Goal: Transaction & Acquisition: Purchase product/service

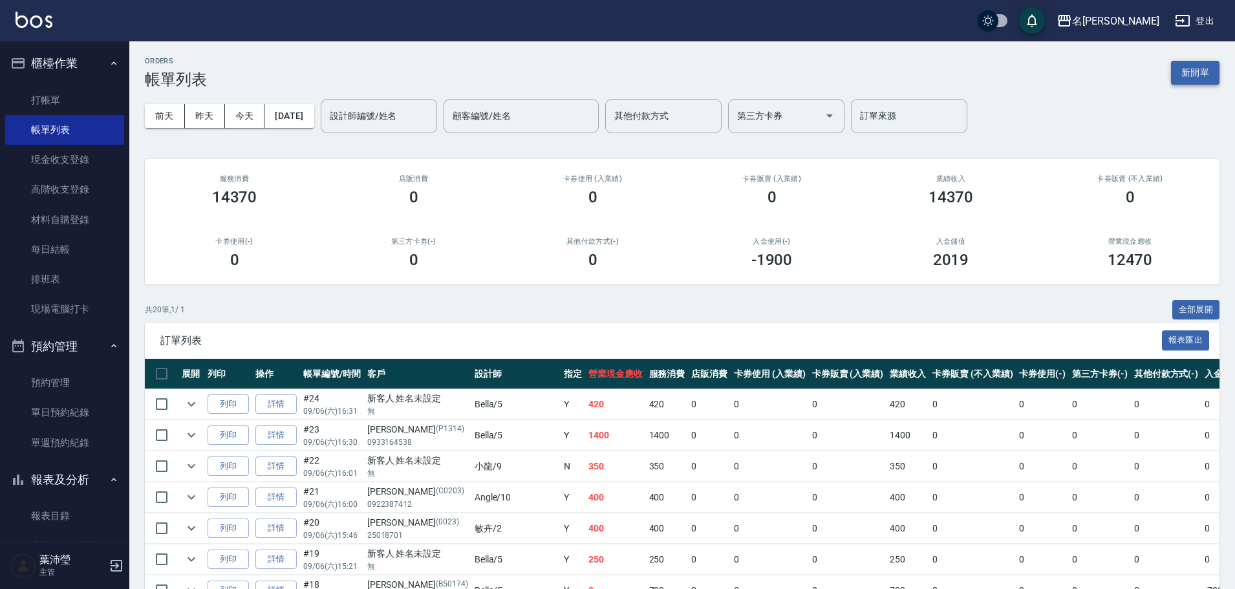
click at [1197, 75] on button "新開單" at bounding box center [1195, 73] width 48 height 24
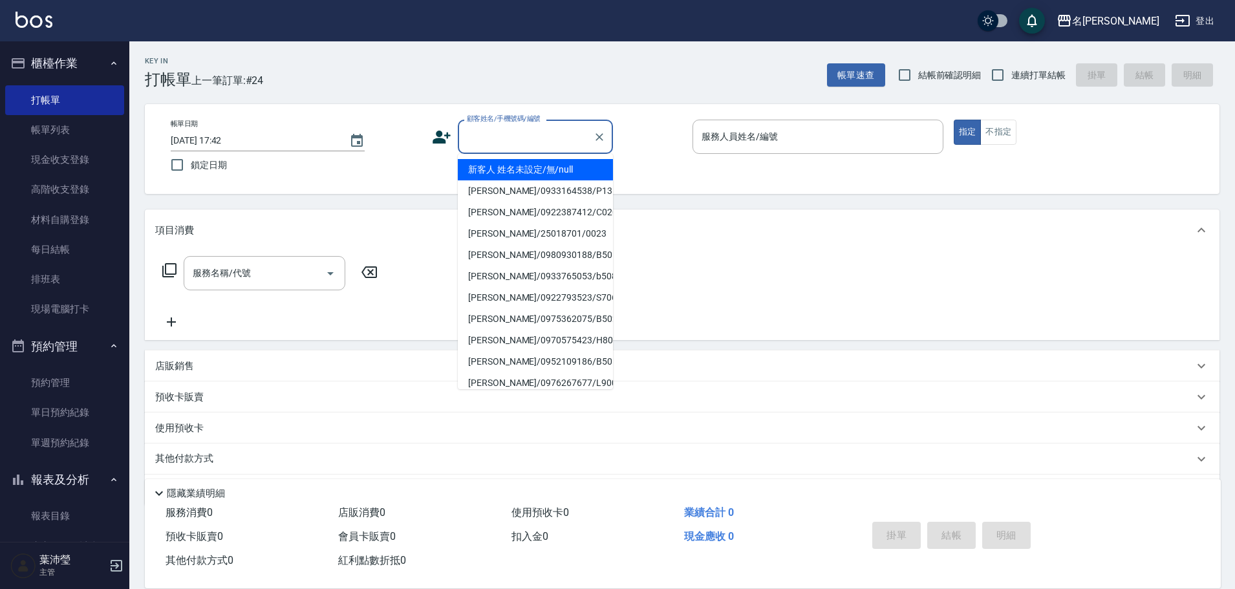
click at [511, 134] on input "顧客姓名/手機號碼/編號" at bounding box center [526, 136] width 124 height 23
click at [515, 164] on li "新客人 姓名未設定/無/null" at bounding box center [535, 169] width 155 height 21
type input "新客人 姓名未設定/無/null"
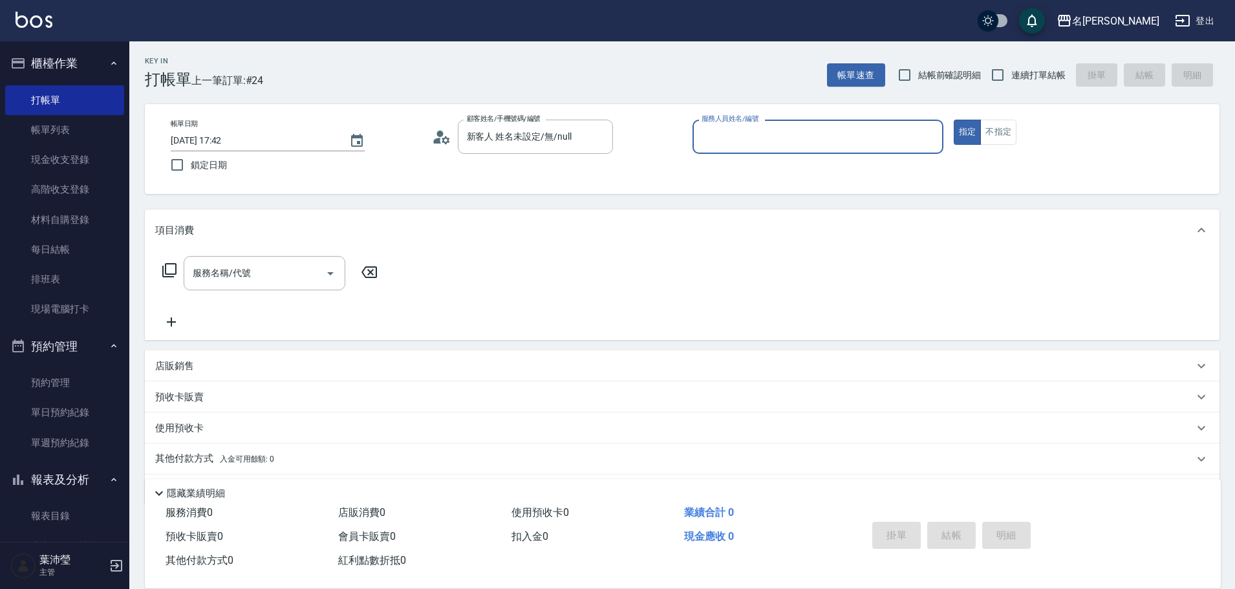
click at [901, 152] on div "服務人員姓名/編號" at bounding box center [817, 137] width 251 height 34
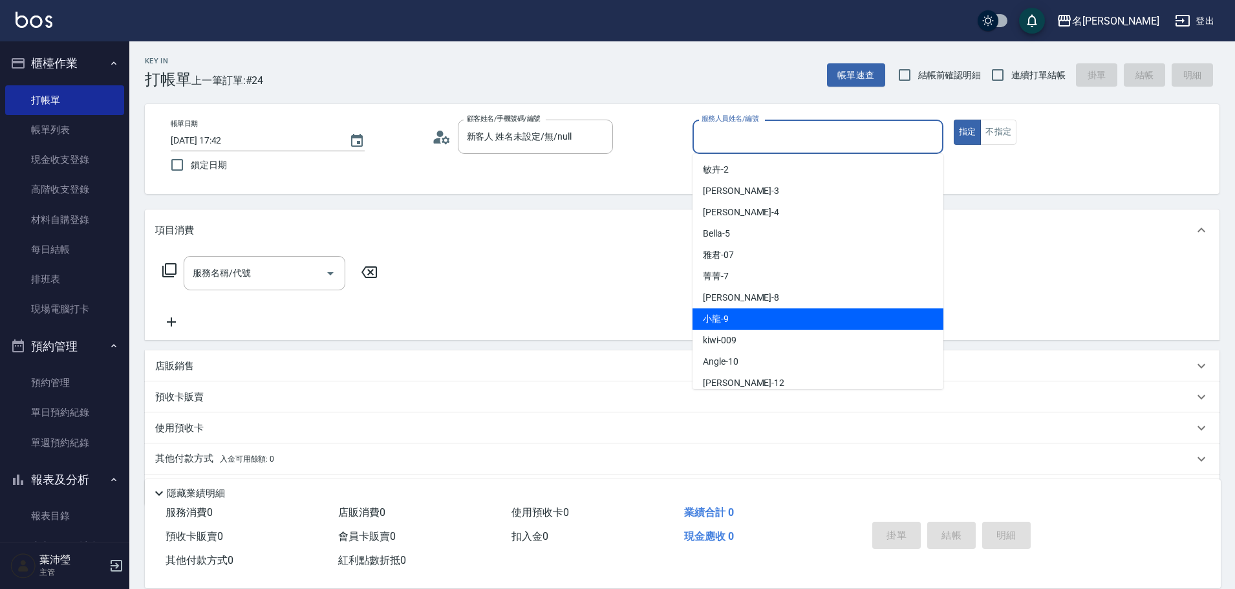
click at [710, 324] on span "小龍 -9" at bounding box center [716, 319] width 26 height 14
type input "小龍-9"
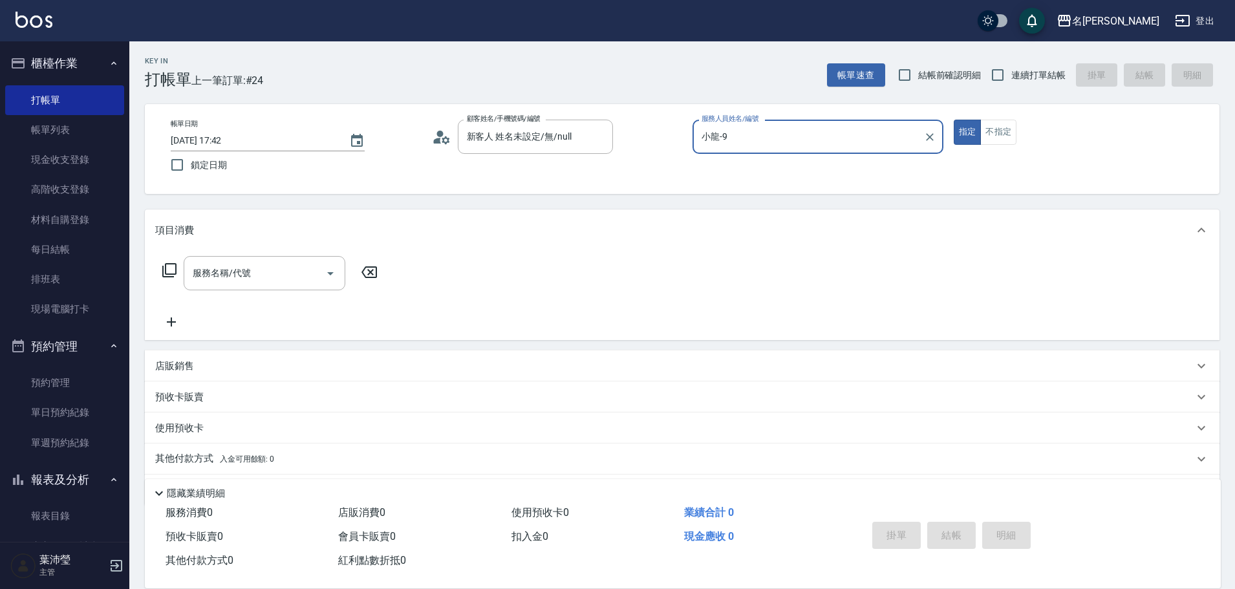
click at [166, 266] on icon at bounding box center [169, 270] width 14 height 14
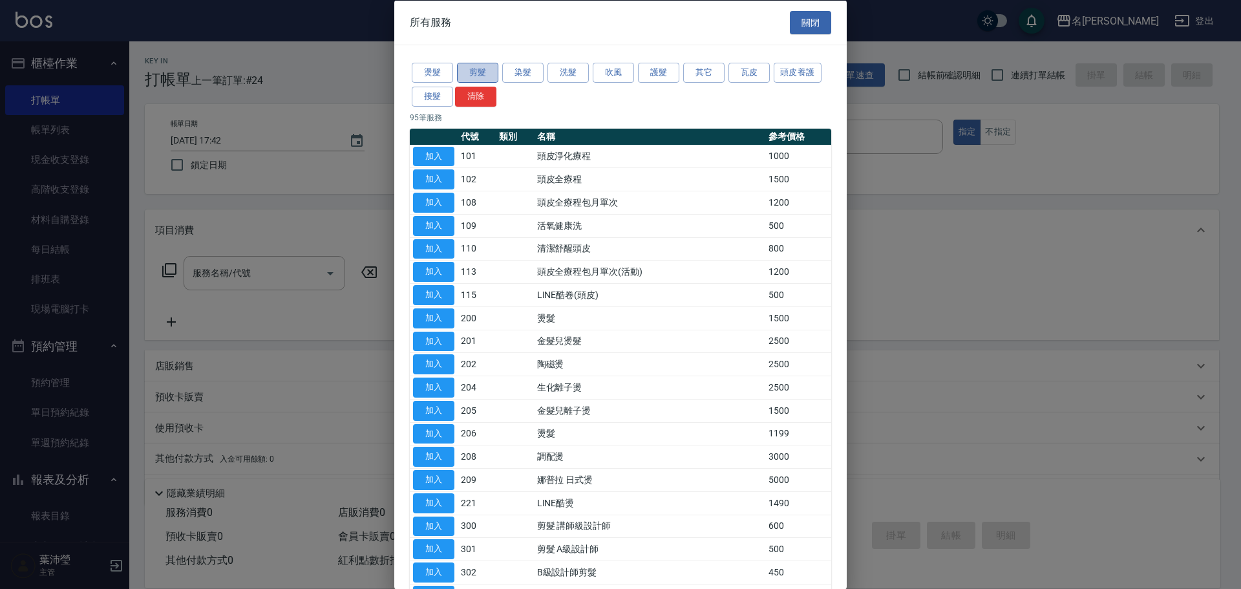
click at [462, 69] on button "剪髮" at bounding box center [477, 73] width 41 height 20
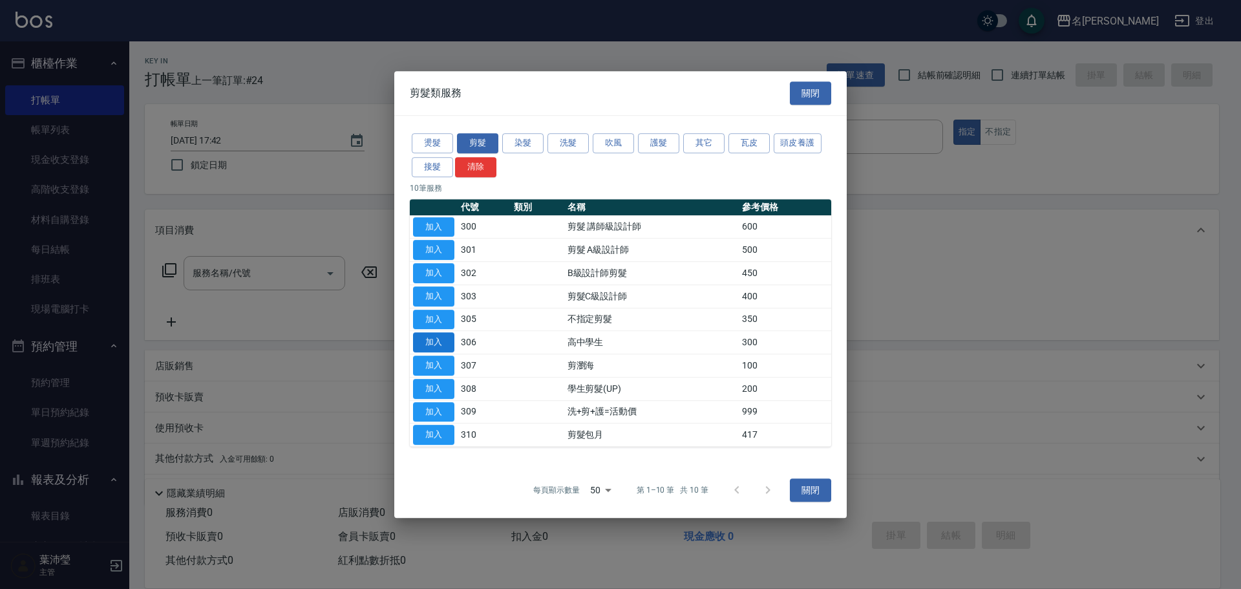
click at [440, 343] on button "加入" at bounding box center [433, 342] width 41 height 20
type input "高中學生(306)"
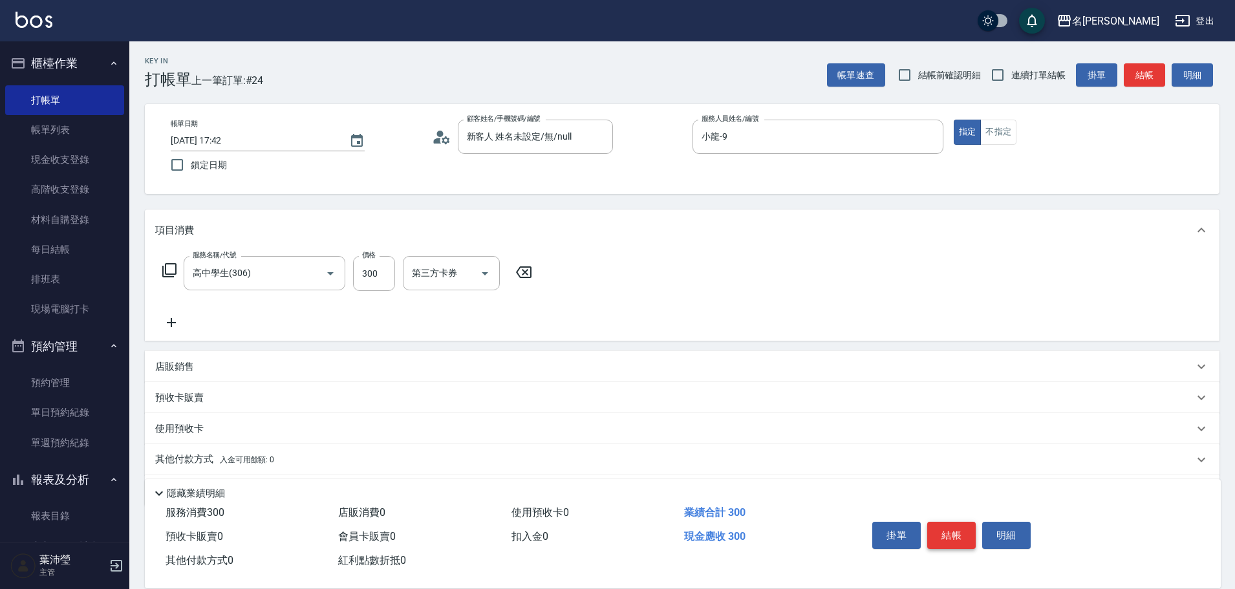
click at [936, 526] on button "結帳" at bounding box center [951, 535] width 48 height 27
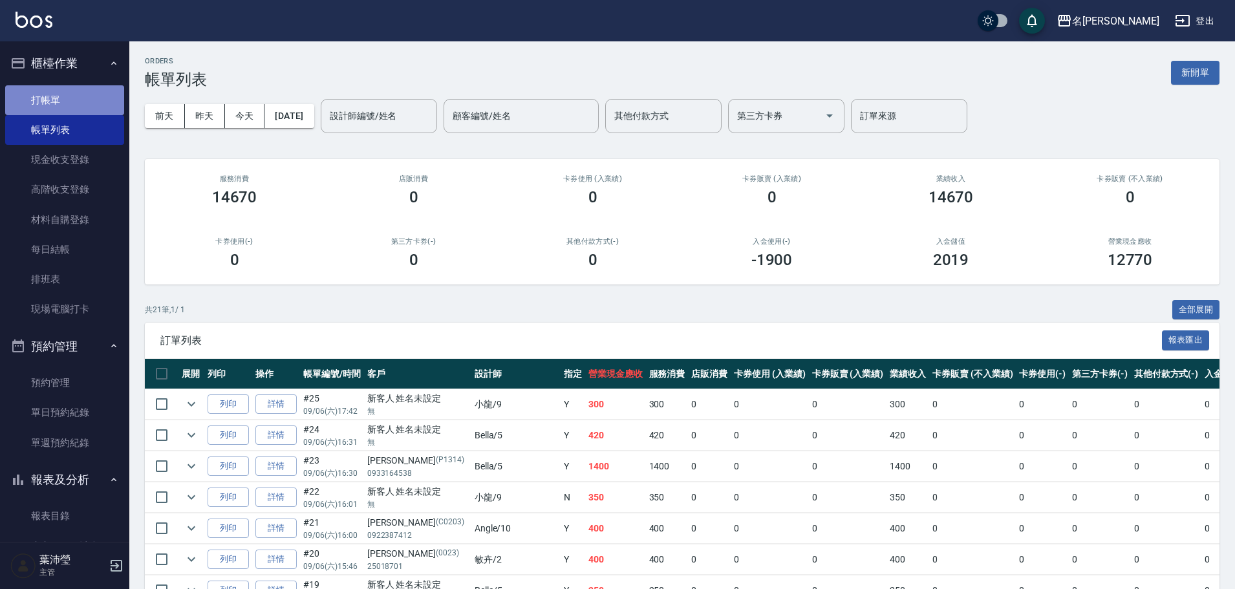
click at [78, 98] on link "打帳單" at bounding box center [64, 100] width 119 height 30
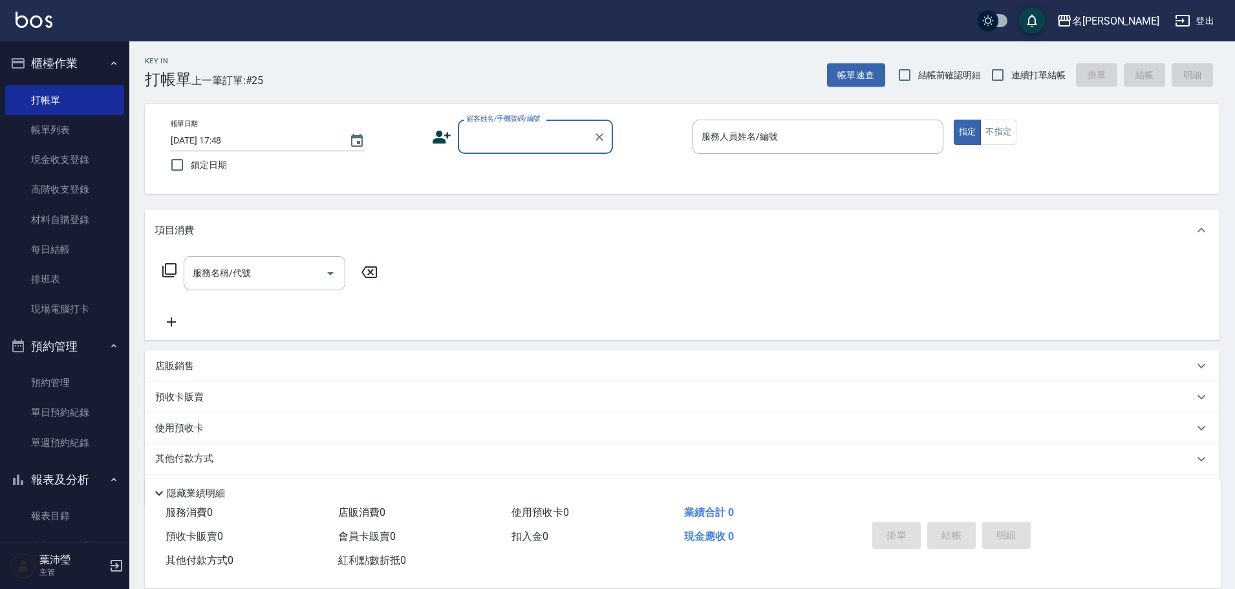
click at [517, 136] on input "顧客姓名/手機號碼/編號" at bounding box center [526, 136] width 124 height 23
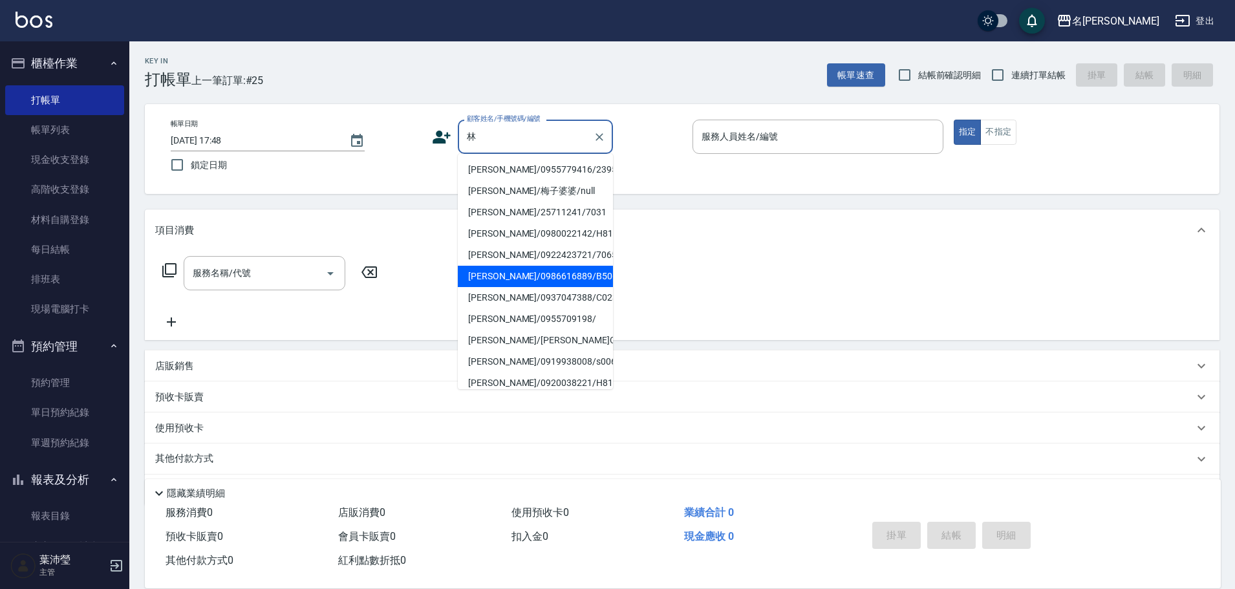
type input "林"
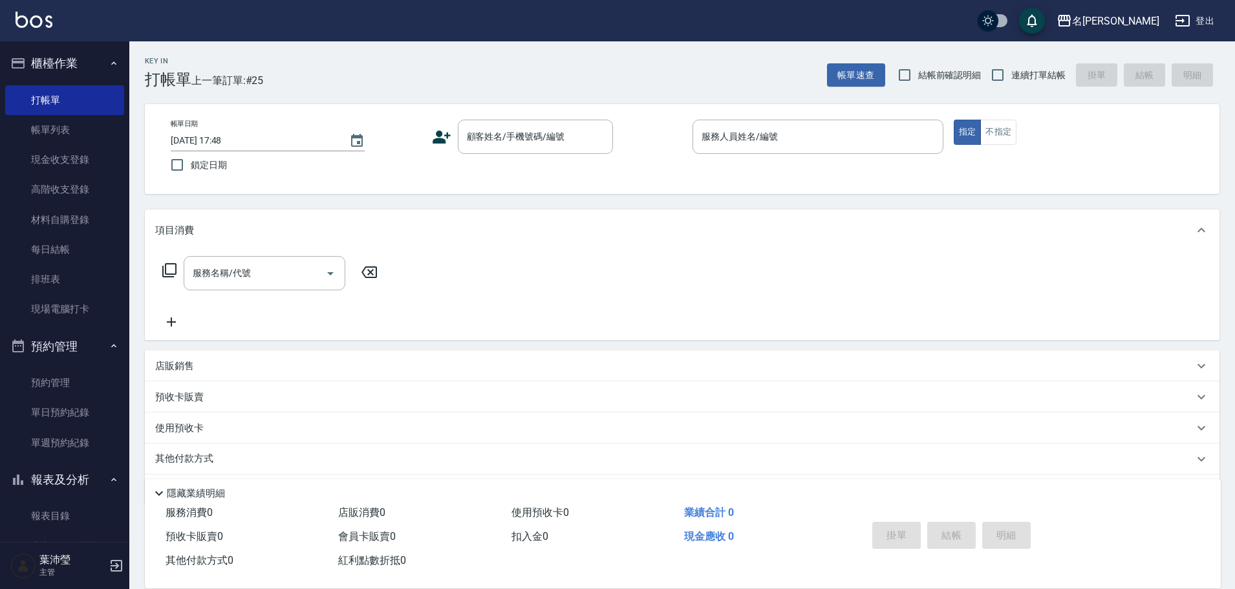
drag, startPoint x: 614, startPoint y: 255, endPoint x: 606, endPoint y: 178, distance: 76.6
click at [614, 261] on div "服務名稱/代號 服務名稱/代號" at bounding box center [682, 295] width 1075 height 89
click at [581, 141] on input "顧客姓名/手機號碼/編號" at bounding box center [526, 136] width 124 height 23
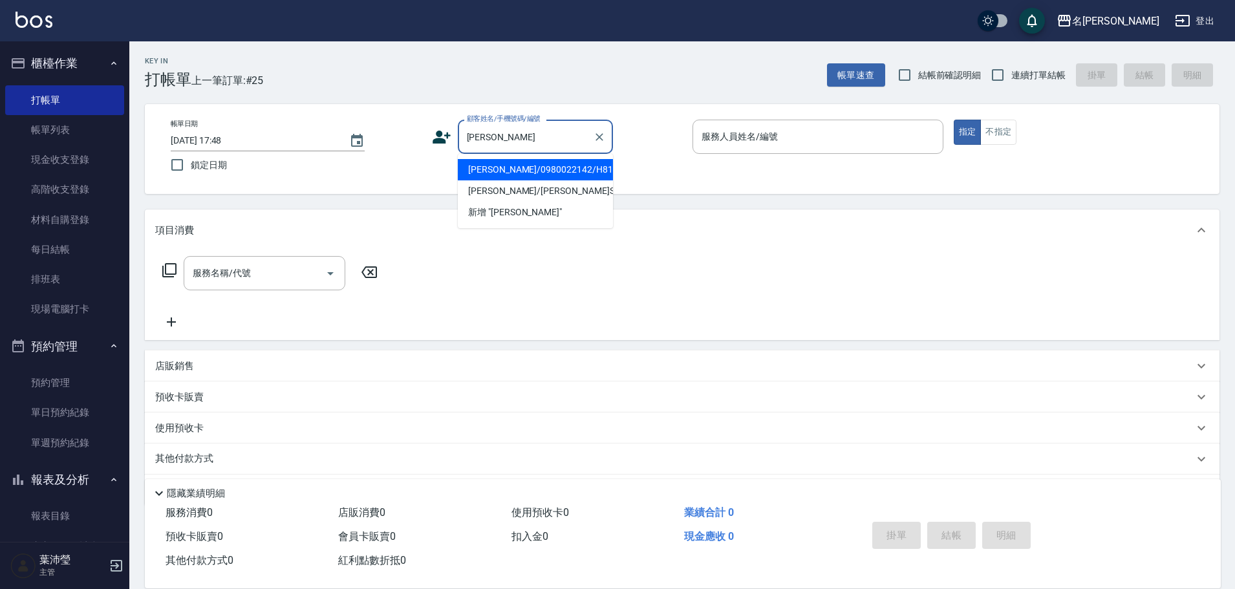
click at [515, 167] on li "[PERSON_NAME]/0980022142/H8153" at bounding box center [535, 169] width 155 height 21
type input "[PERSON_NAME]/0980022142/H8153"
type input "Emma-8"
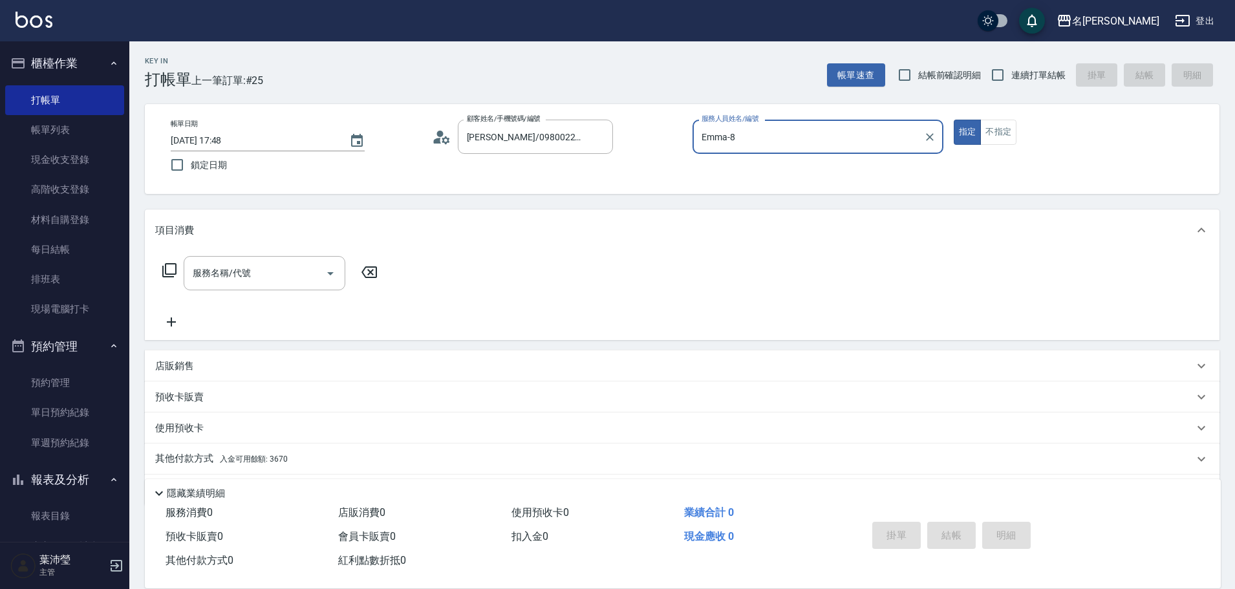
click at [171, 269] on icon at bounding box center [170, 270] width 16 height 16
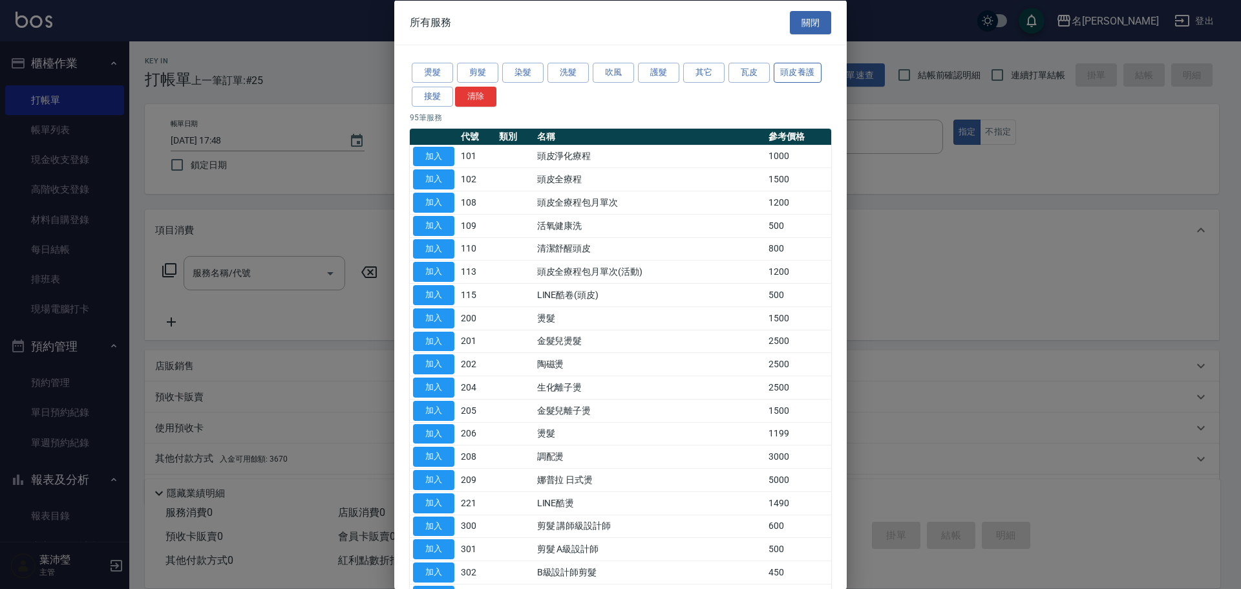
click at [791, 76] on button "頭皮養護" at bounding box center [798, 73] width 48 height 20
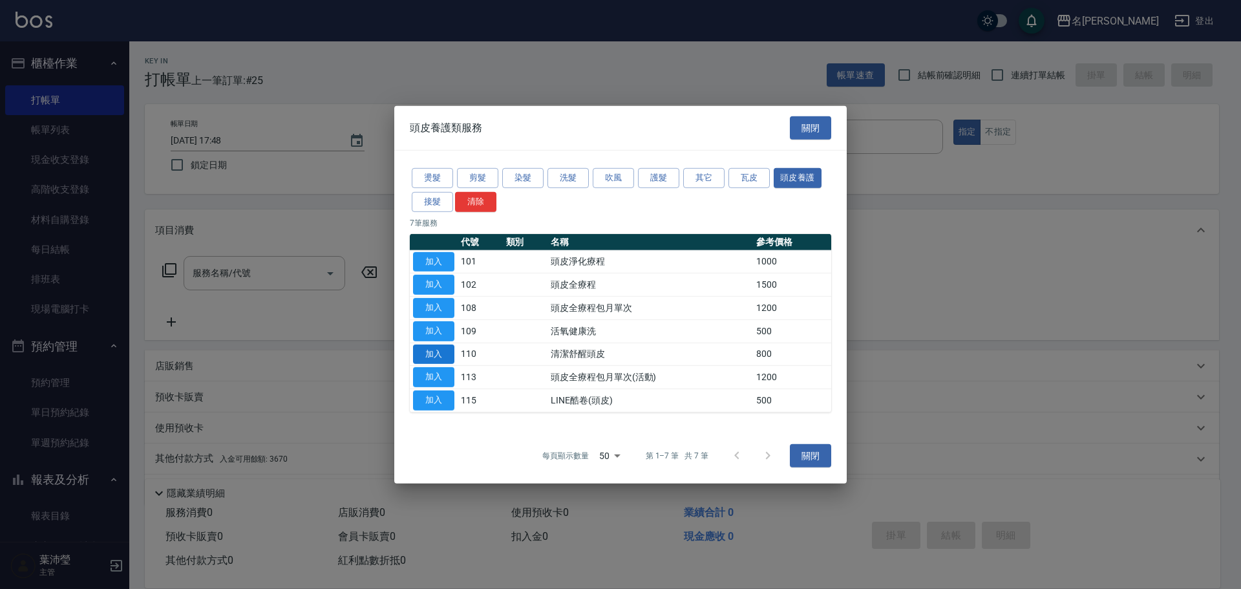
click at [436, 350] on button "加入" at bounding box center [433, 354] width 41 height 20
type input "清潔舒醒頭皮(110)"
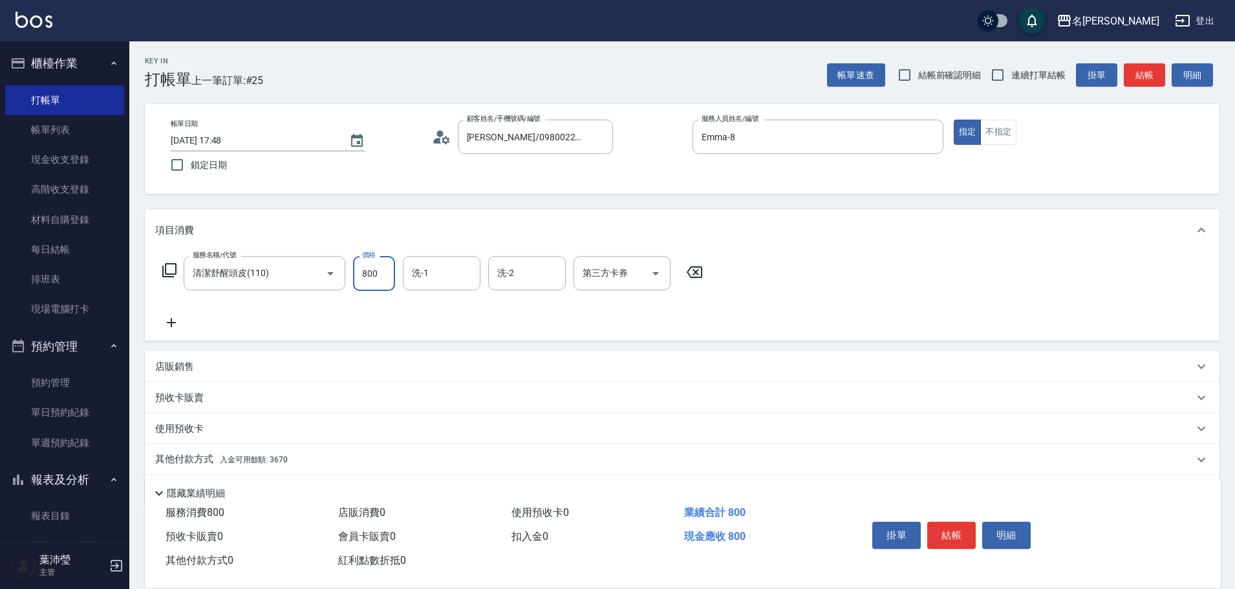
click at [363, 283] on input "800" at bounding box center [374, 273] width 42 height 35
type input "900"
click at [171, 269] on icon at bounding box center [170, 270] width 16 height 16
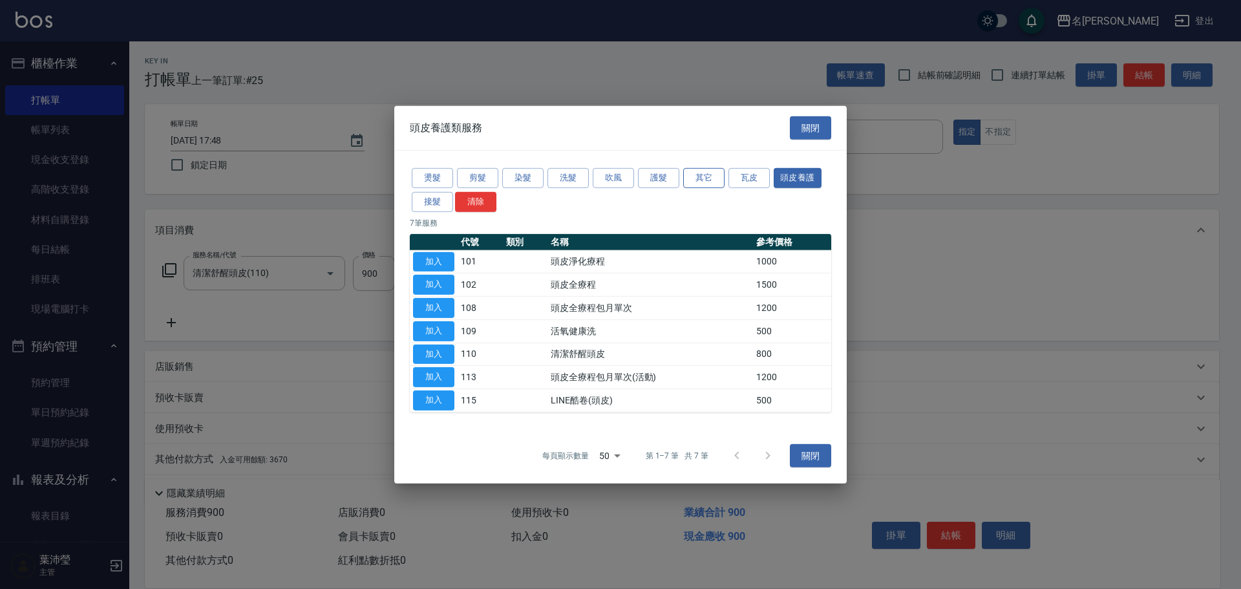
click at [692, 177] on button "其它" at bounding box center [703, 178] width 41 height 20
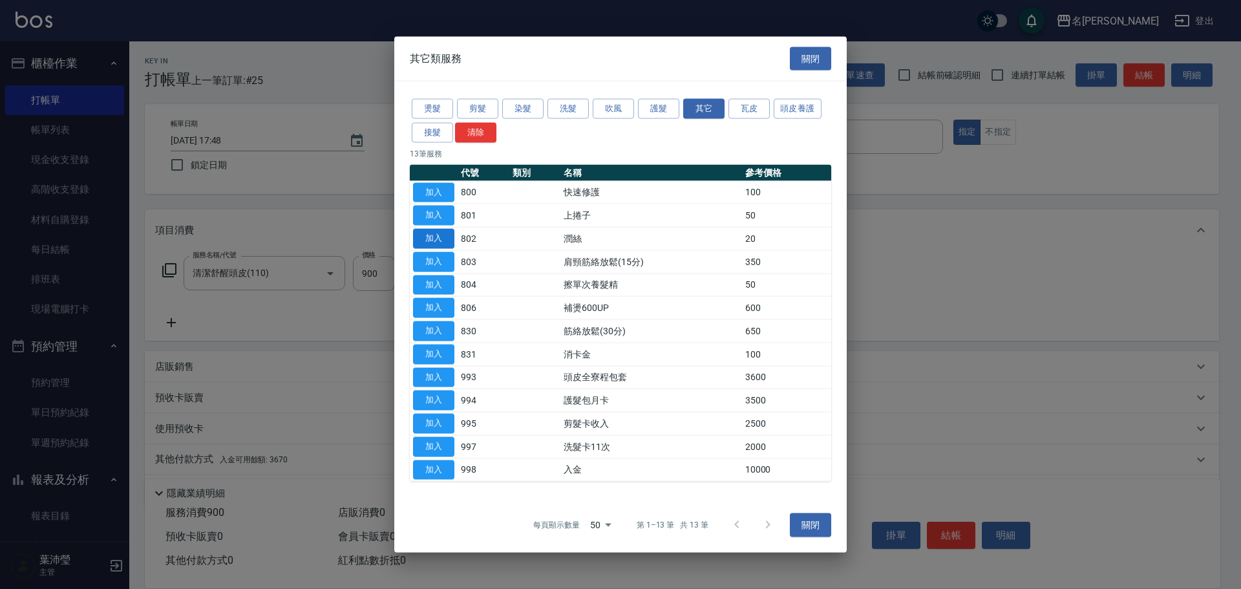
click at [436, 240] on button "加入" at bounding box center [433, 239] width 41 height 20
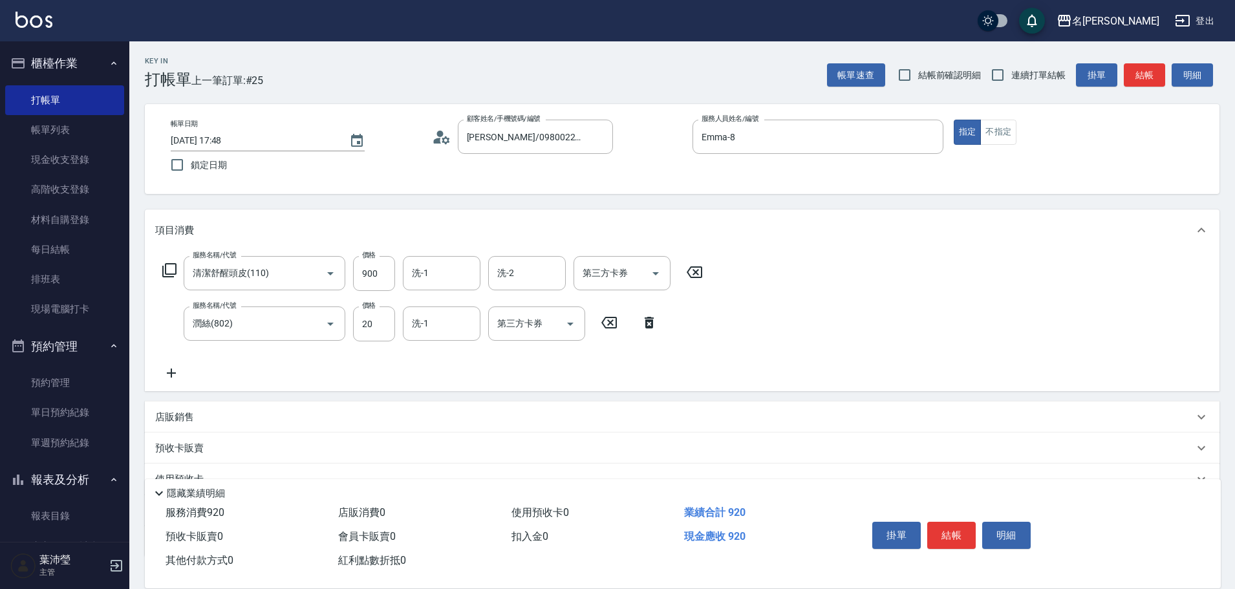
scroll to position [92, 0]
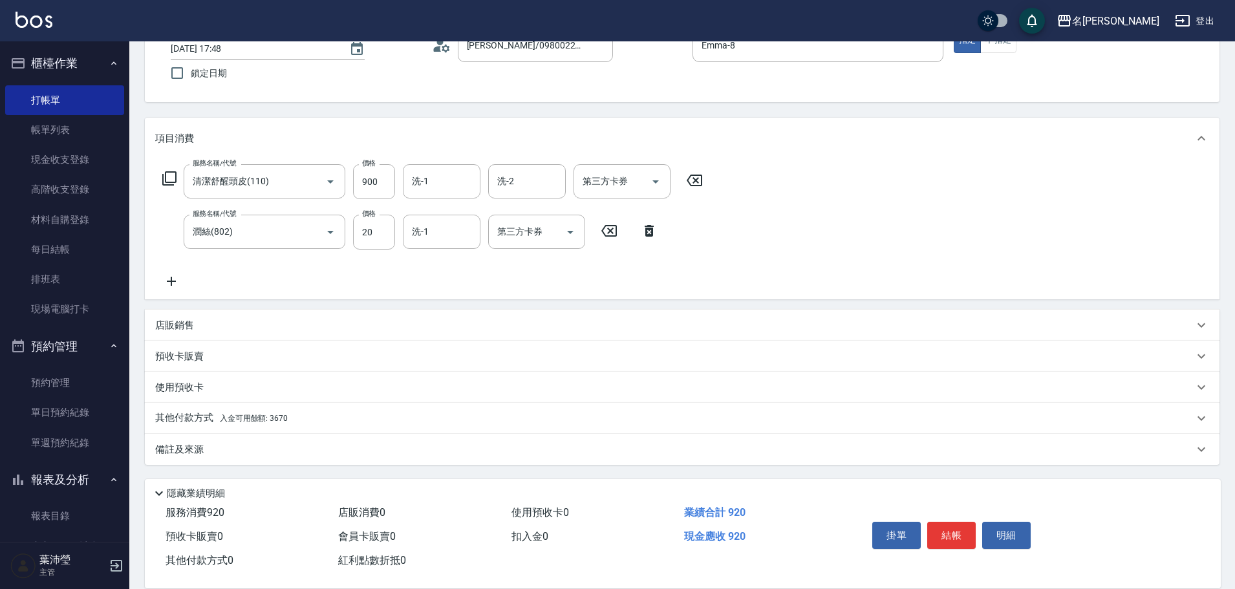
click at [355, 410] on div "其他付款方式 入金可用餘額: 3670" at bounding box center [682, 418] width 1075 height 31
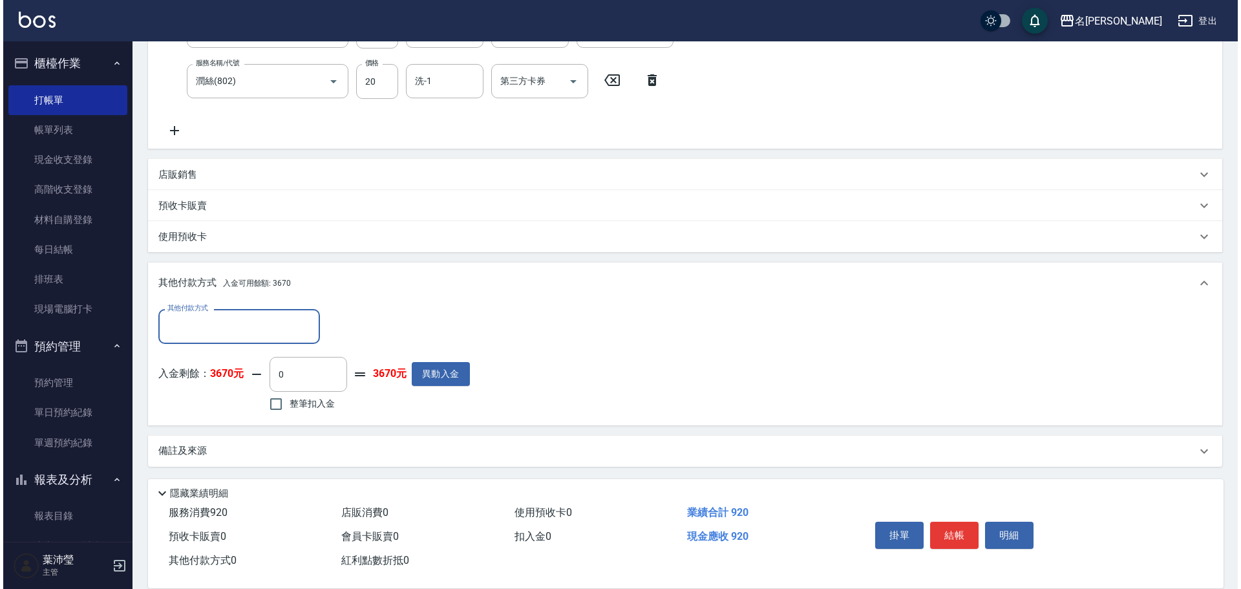
scroll to position [244, 0]
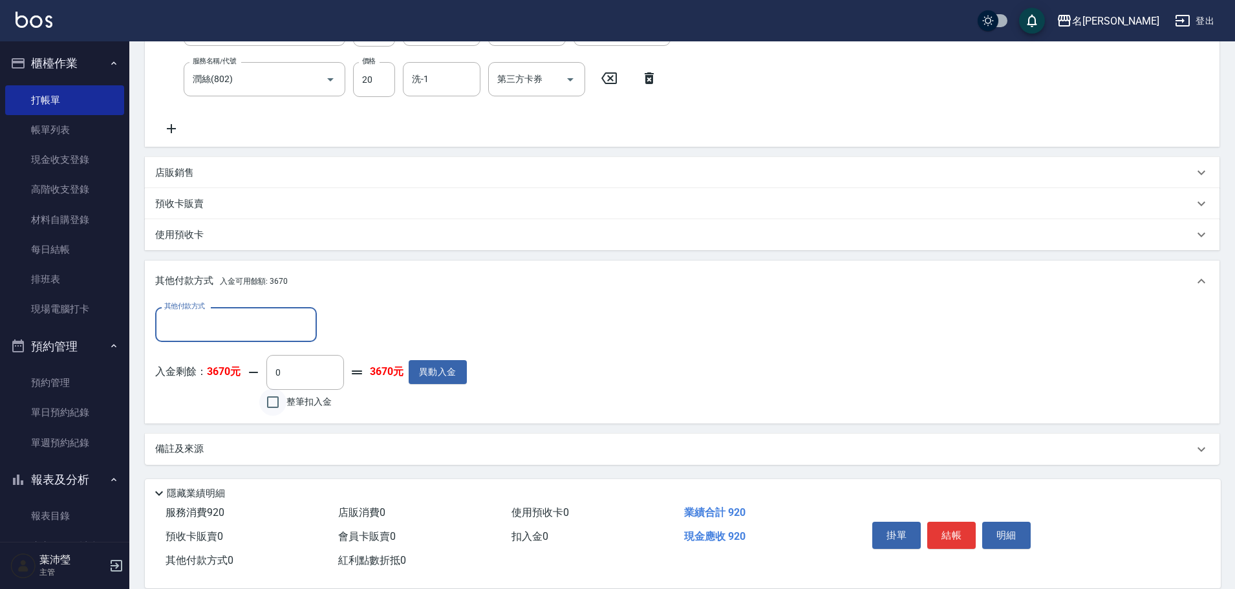
click at [268, 401] on input "整筆扣入金" at bounding box center [272, 402] width 27 height 27
checkbox input "true"
type input "920"
click at [991, 531] on button "明細" at bounding box center [1006, 535] width 48 height 27
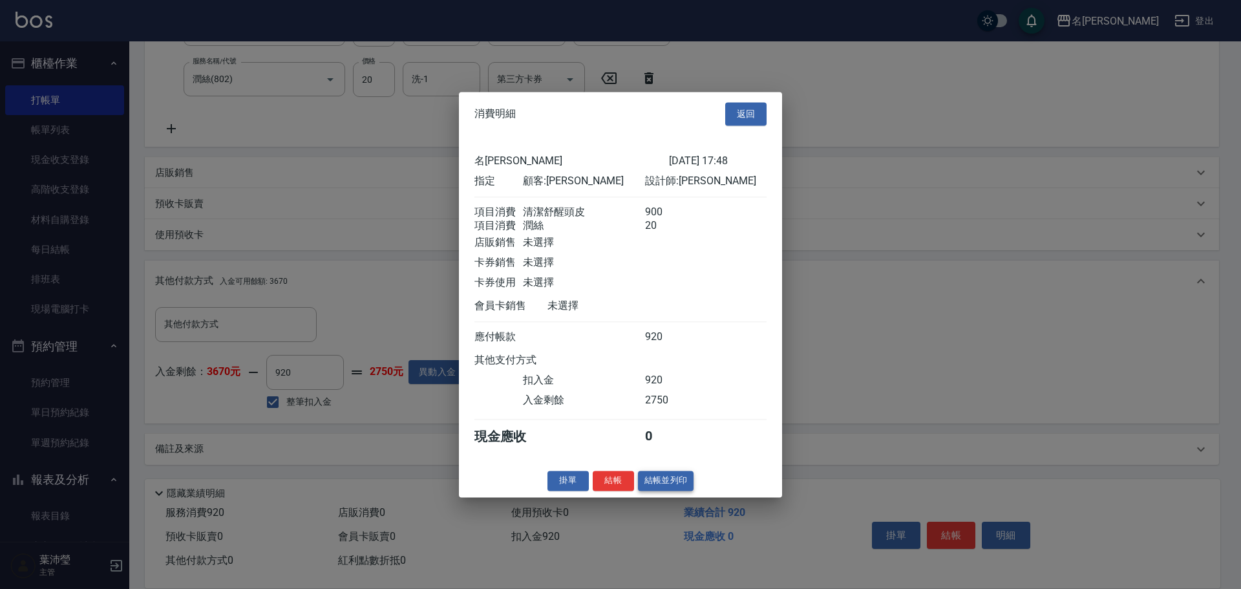
click at [648, 491] on button "結帳並列印" at bounding box center [666, 481] width 56 height 20
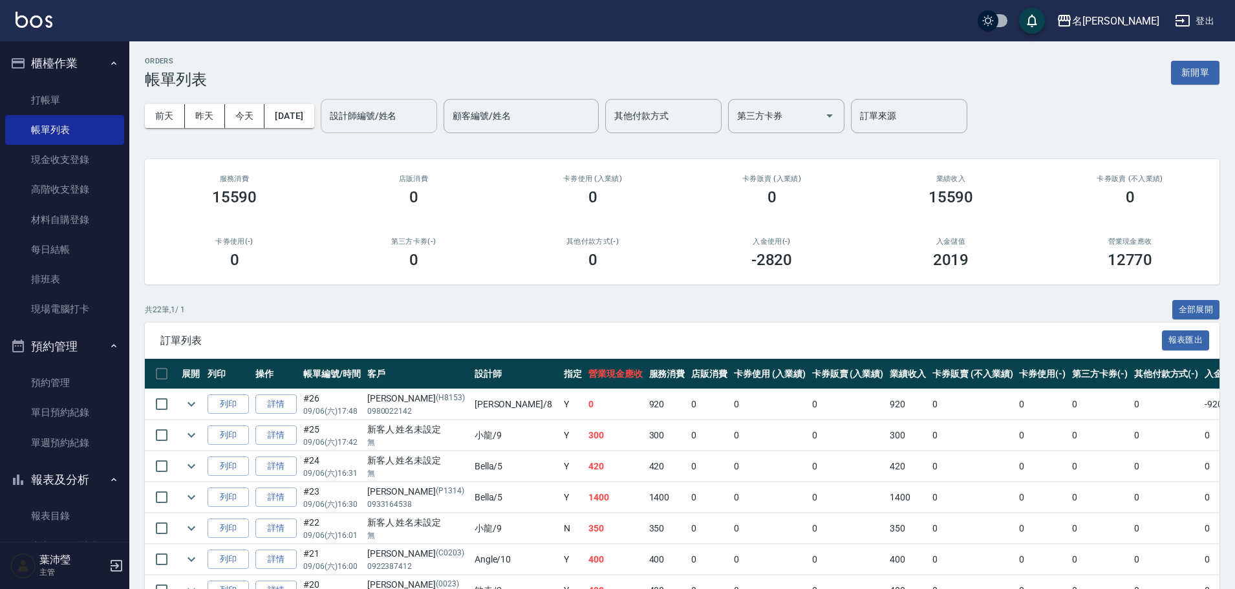
click at [352, 125] on input "設計師編號/姓名" at bounding box center [378, 116] width 105 height 23
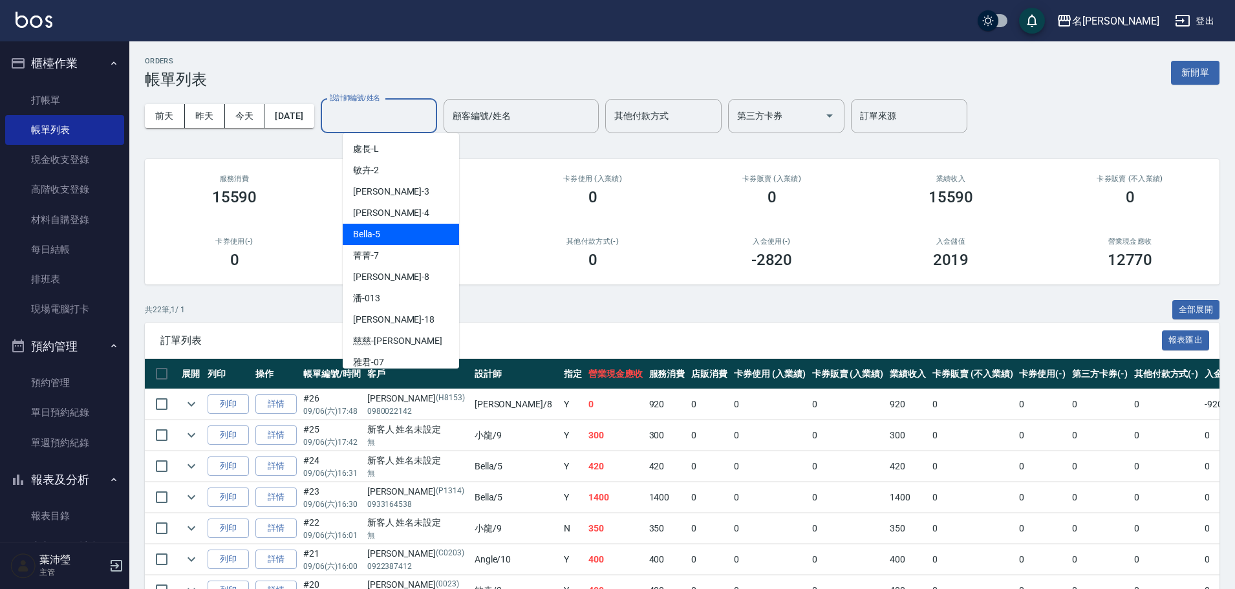
click at [410, 235] on div "Bella -5" at bounding box center [401, 234] width 116 height 21
type input "Bella-5"
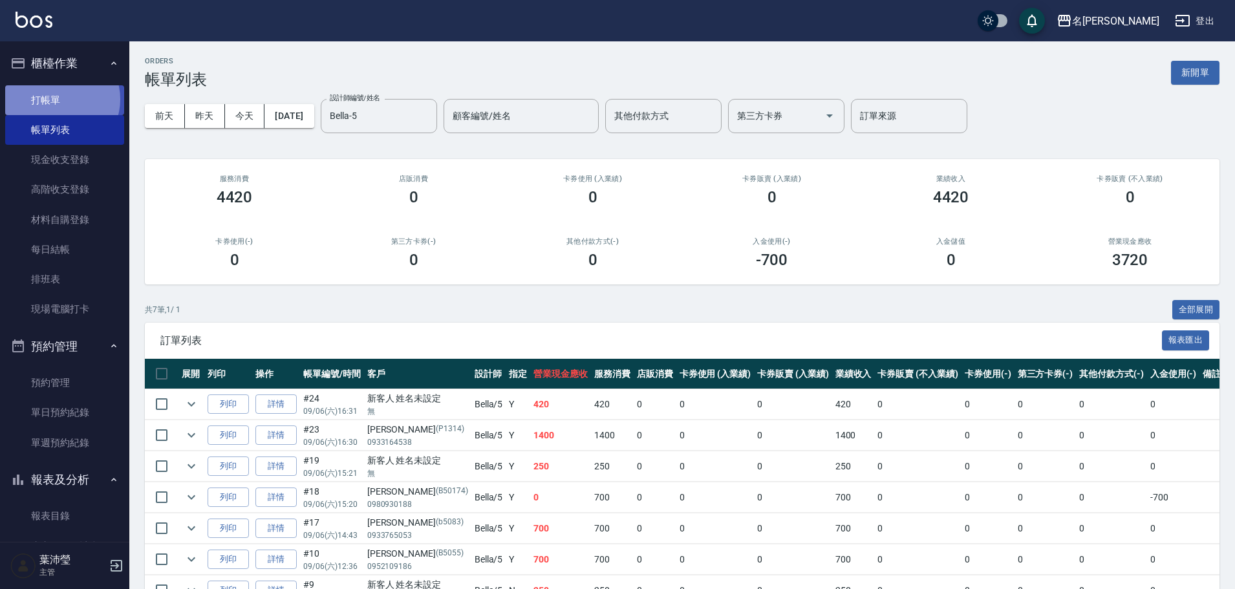
click at [59, 99] on link "打帳單" at bounding box center [64, 100] width 119 height 30
